Goal: Navigation & Orientation: Find specific page/section

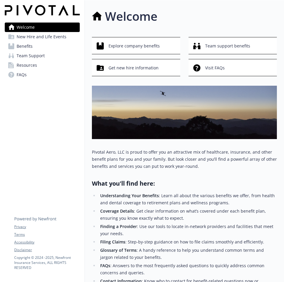
click at [25, 45] on span "Benefits" at bounding box center [25, 45] width 16 height 9
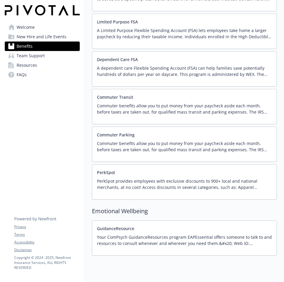
scroll to position [579, 0]
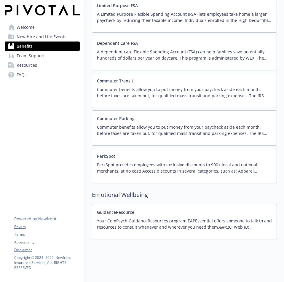
click at [20, 24] on span "Welcome" at bounding box center [26, 27] width 18 height 9
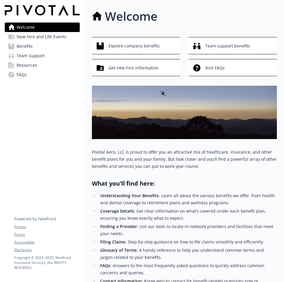
click at [30, 65] on span "Resources" at bounding box center [27, 64] width 20 height 9
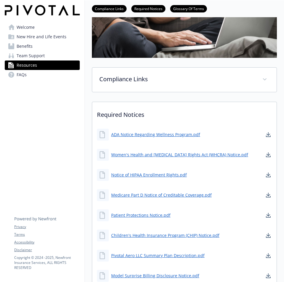
scroll to position [41, 4]
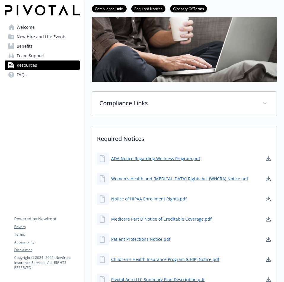
click at [21, 25] on span "Welcome" at bounding box center [26, 27] width 18 height 9
